Goal: Information Seeking & Learning: Learn about a topic

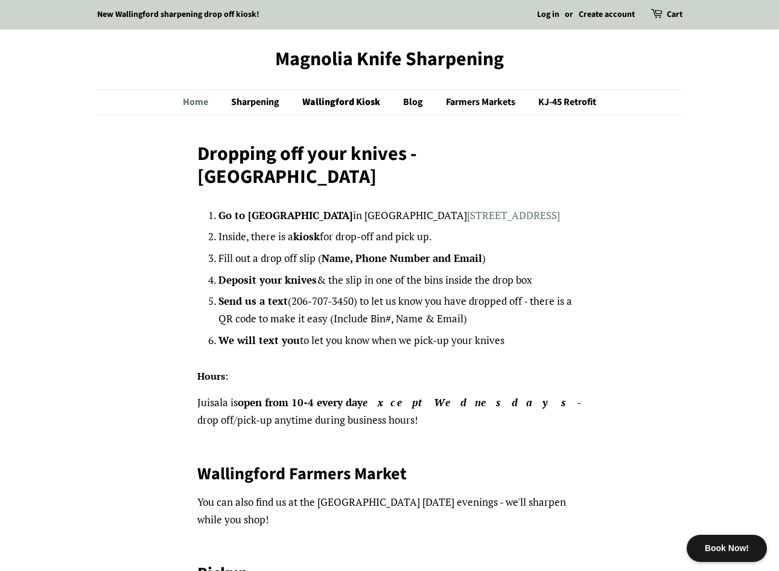
click at [184, 101] on link "Home" at bounding box center [201, 102] width 37 height 25
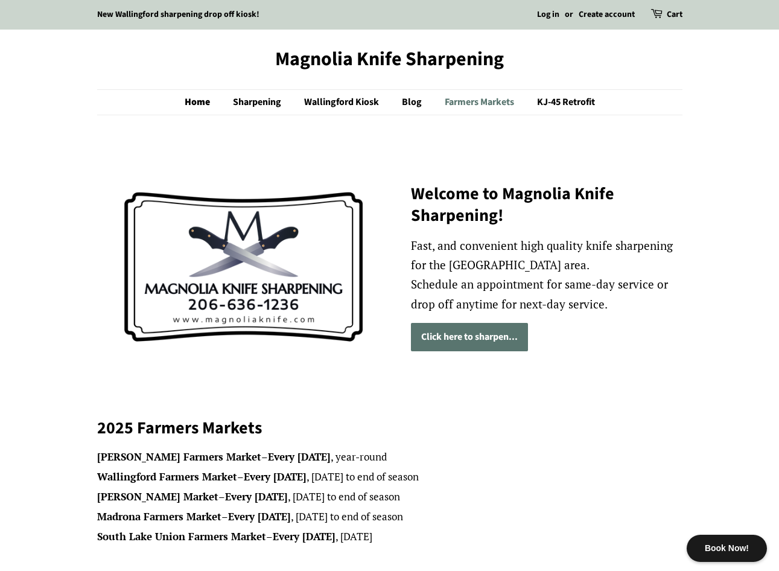
click at [475, 102] on link "Farmers Markets" at bounding box center [481, 102] width 91 height 25
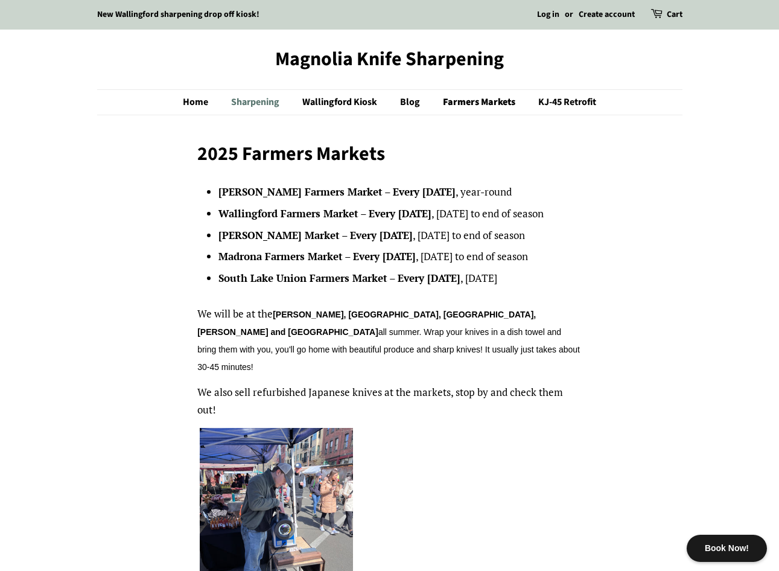
click at [263, 101] on link "Sharpening" at bounding box center [256, 102] width 69 height 25
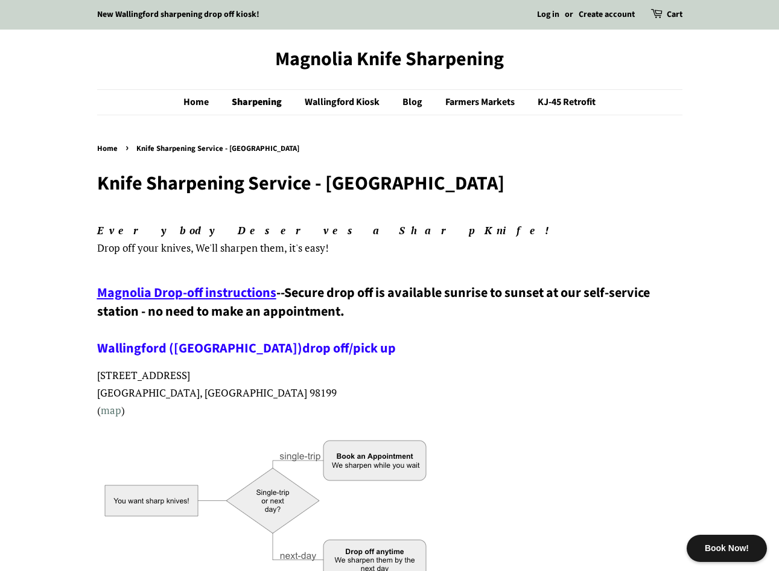
click at [200, 288] on span "Magnolia Drop-off instructions" at bounding box center [186, 292] width 179 height 19
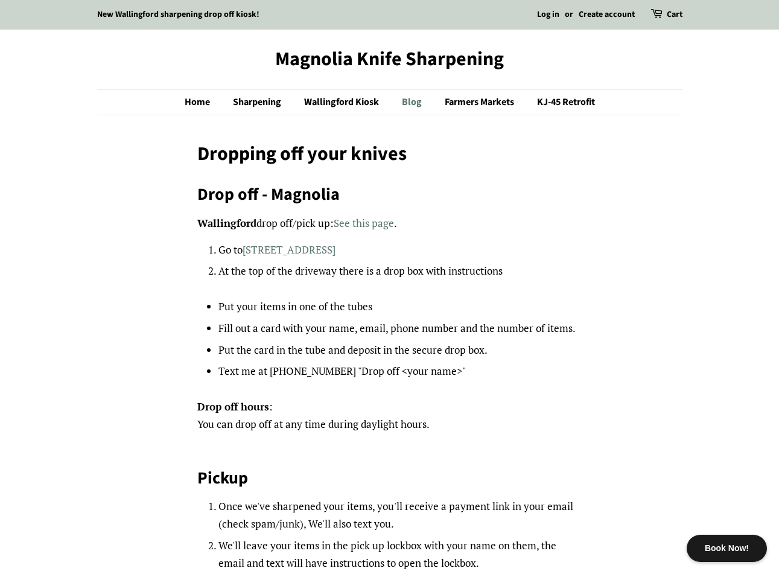
click at [407, 104] on link "Blog" at bounding box center [413, 102] width 41 height 25
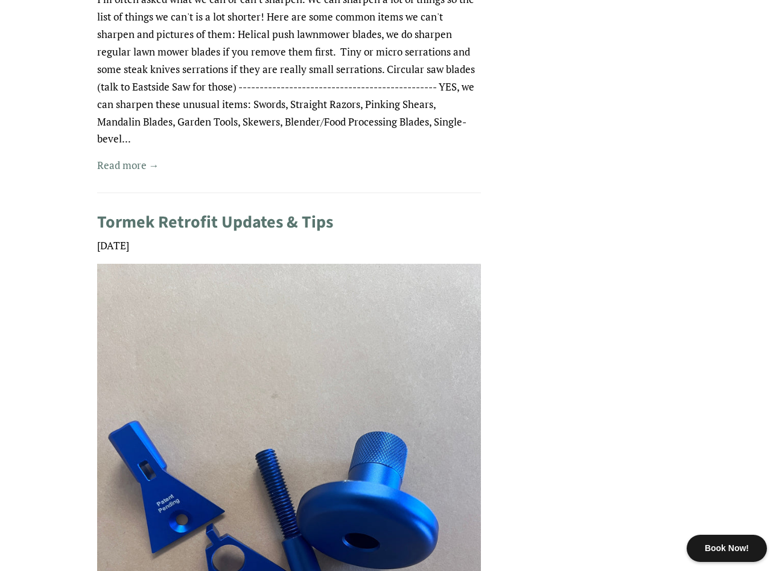
scroll to position [784, 0]
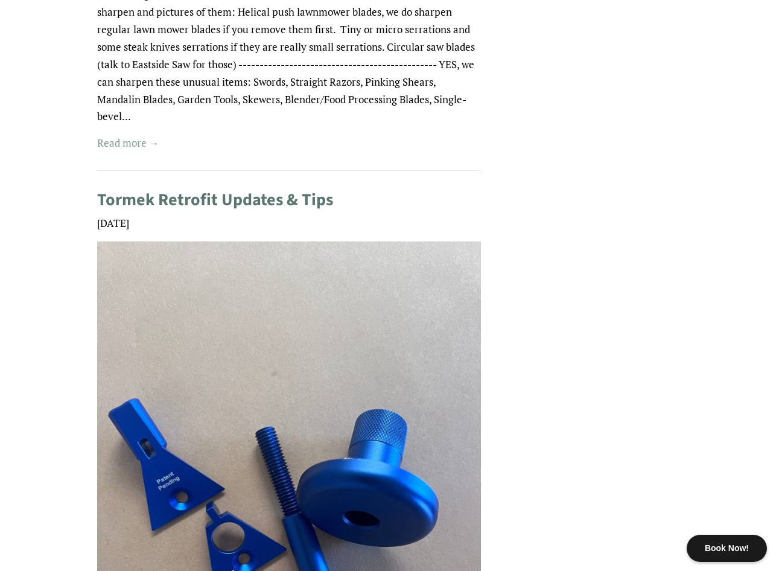
click at [116, 138] on link "Read more →" at bounding box center [128, 143] width 62 height 14
